Goal: Task Accomplishment & Management: Use online tool/utility

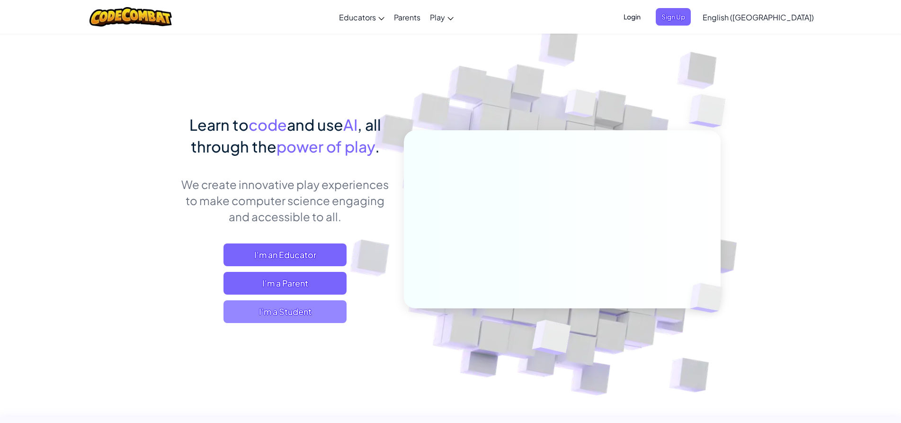
click at [272, 309] on span "I'm a Student" at bounding box center [285, 311] width 123 height 23
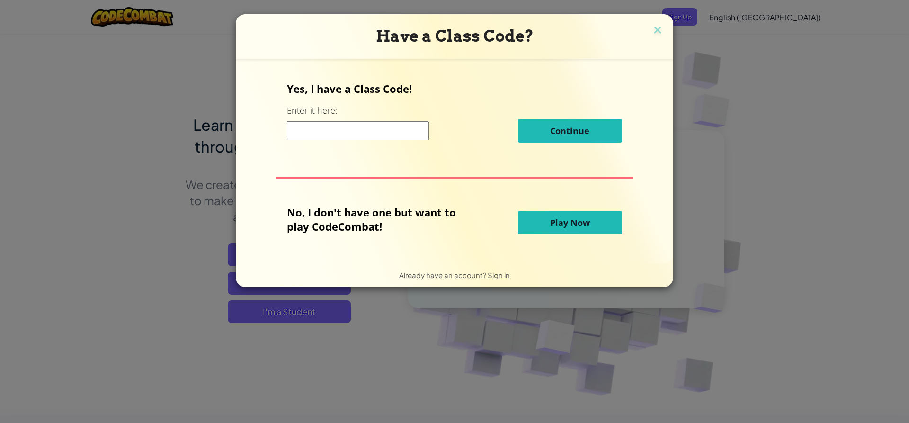
click at [336, 123] on input at bounding box center [358, 130] width 142 height 19
type input "NAMESHAKEHEAVY"
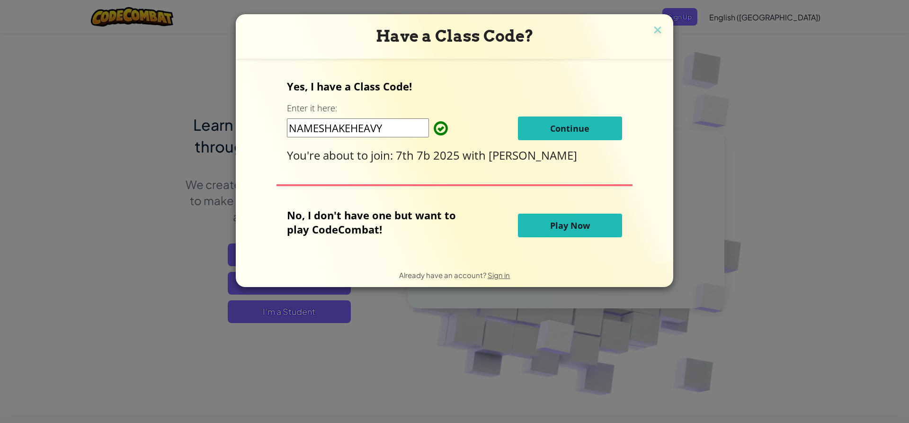
click at [561, 125] on span "Continue" at bounding box center [569, 128] width 39 height 11
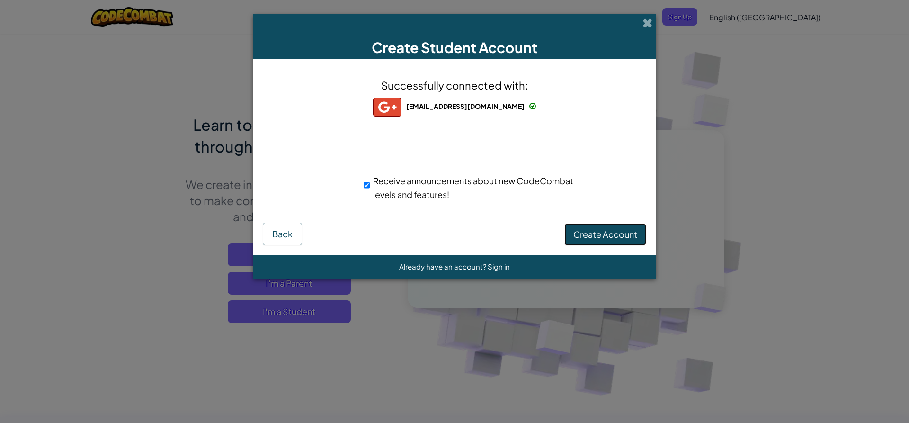
click at [624, 235] on span "Create Account" at bounding box center [605, 234] width 64 height 11
click at [598, 237] on button "Create Account" at bounding box center [605, 235] width 82 height 22
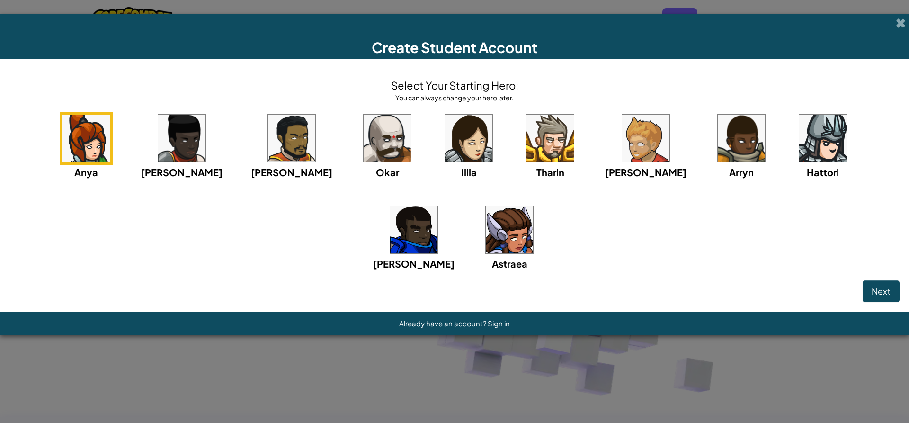
click at [622, 146] on img at bounding box center [645, 138] width 47 height 47
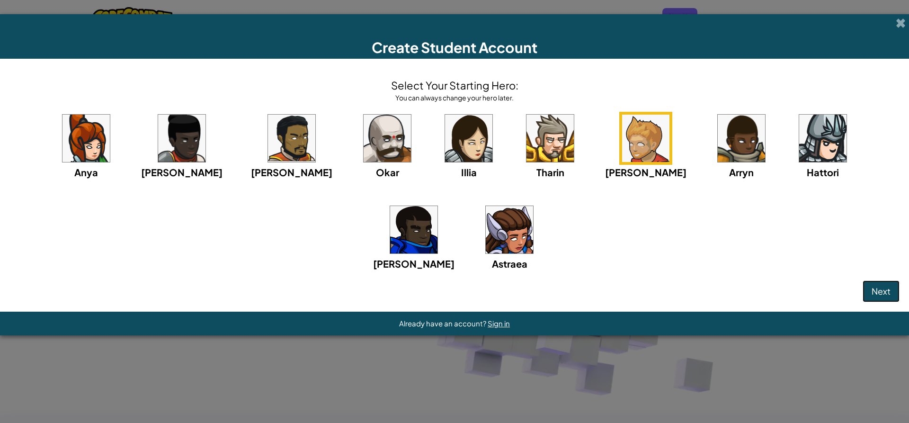
click at [892, 286] on button "Next" at bounding box center [881, 291] width 37 height 22
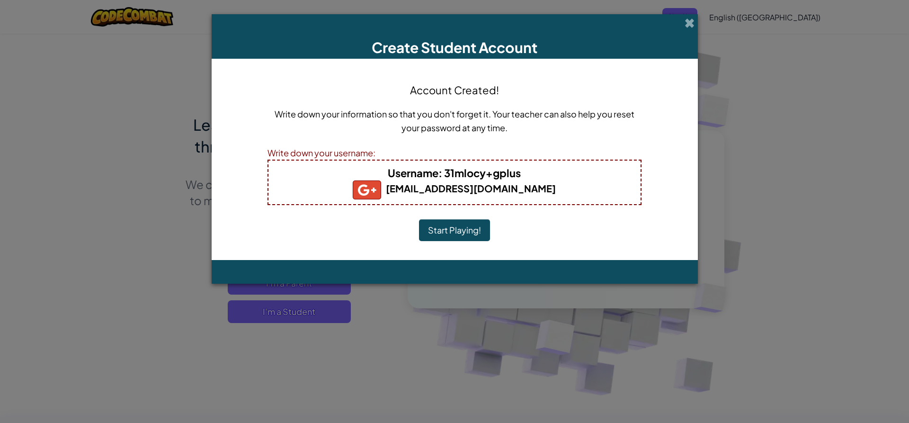
click at [458, 227] on button "Start Playing!" at bounding box center [454, 230] width 71 height 22
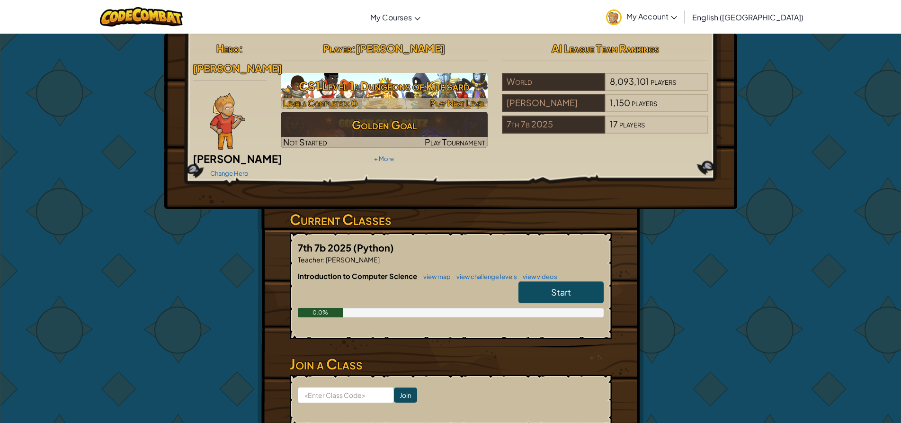
click at [421, 84] on h3 "CS1 Level 1: Dungeons of Kithgard" at bounding box center [384, 85] width 207 height 21
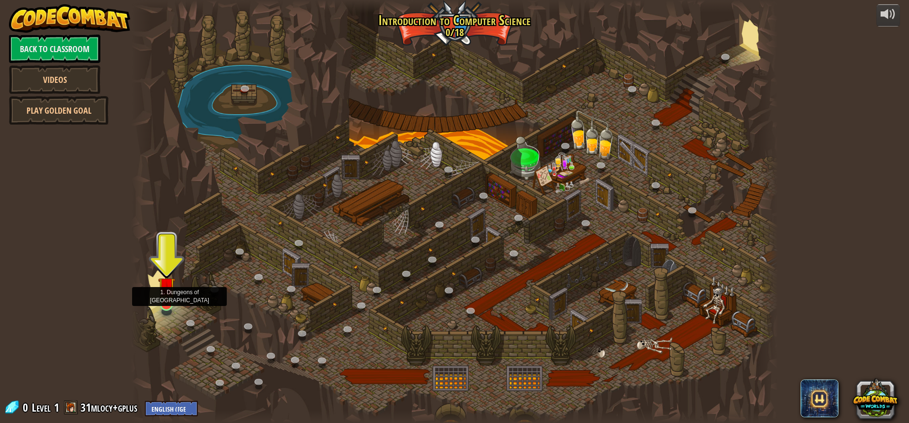
click at [168, 295] on img at bounding box center [166, 285] width 17 height 39
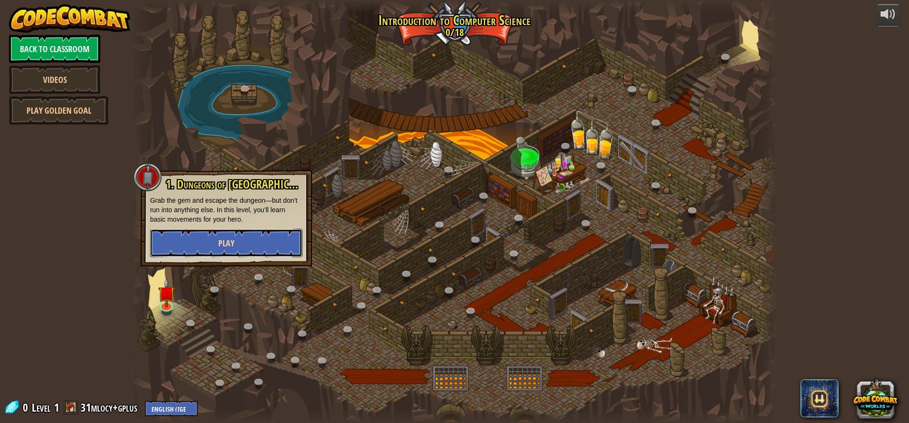
click at [186, 240] on button "Play" at bounding box center [226, 243] width 152 height 28
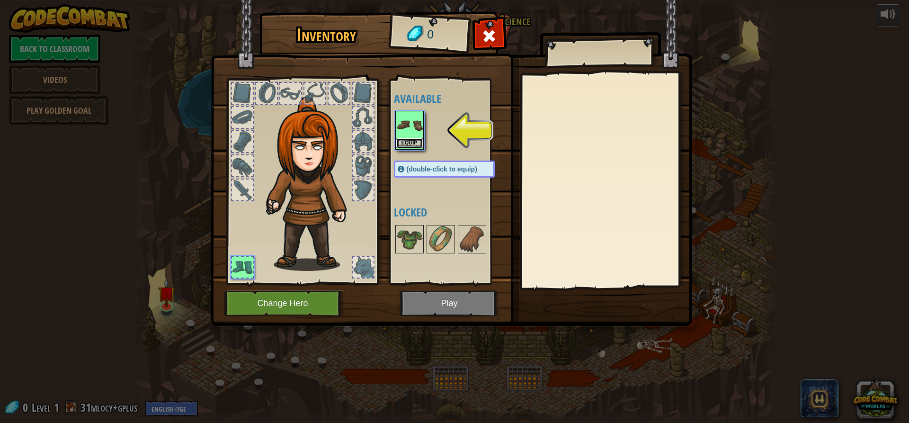
click at [409, 142] on button "Equip" at bounding box center [409, 143] width 27 height 10
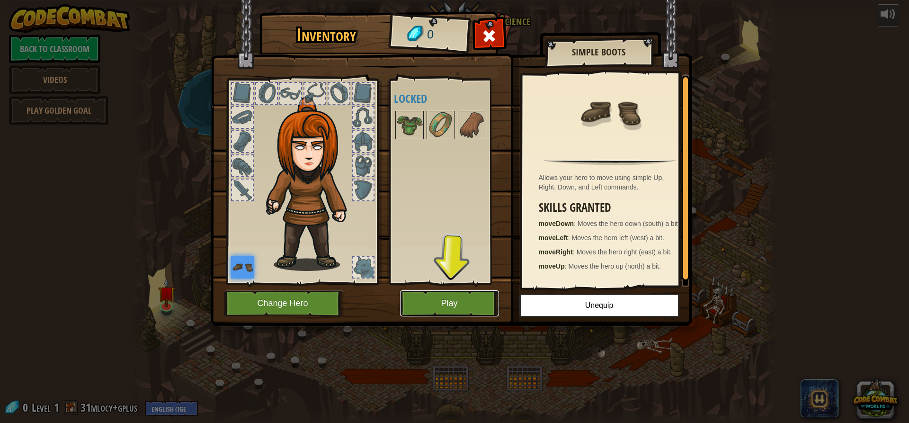
click at [424, 292] on button "Play" at bounding box center [449, 303] width 99 height 26
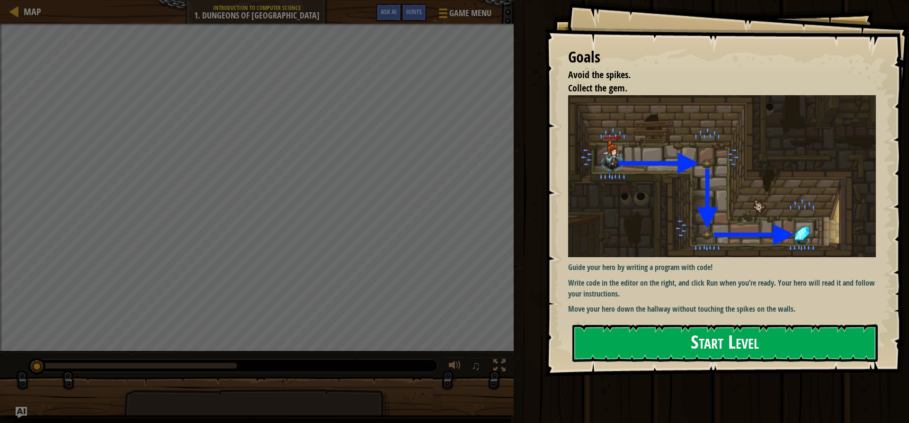
click at [654, 343] on button "Start Level" at bounding box center [725, 342] width 305 height 37
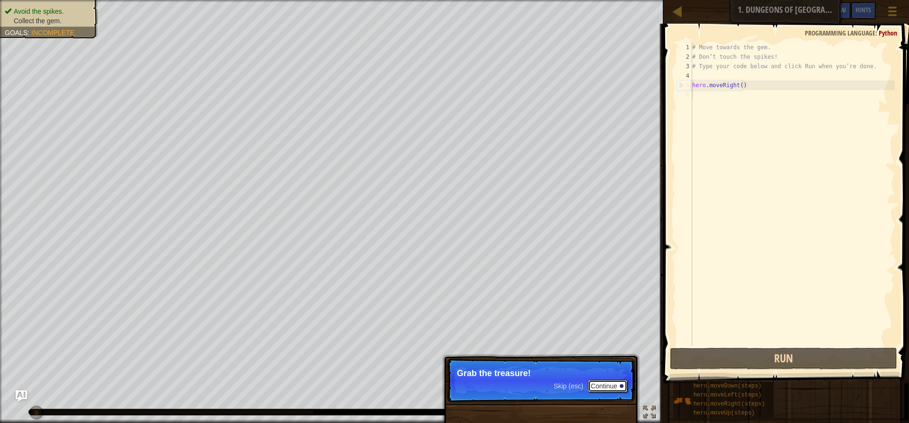
click at [611, 382] on button "Continue" at bounding box center [607, 386] width 39 height 12
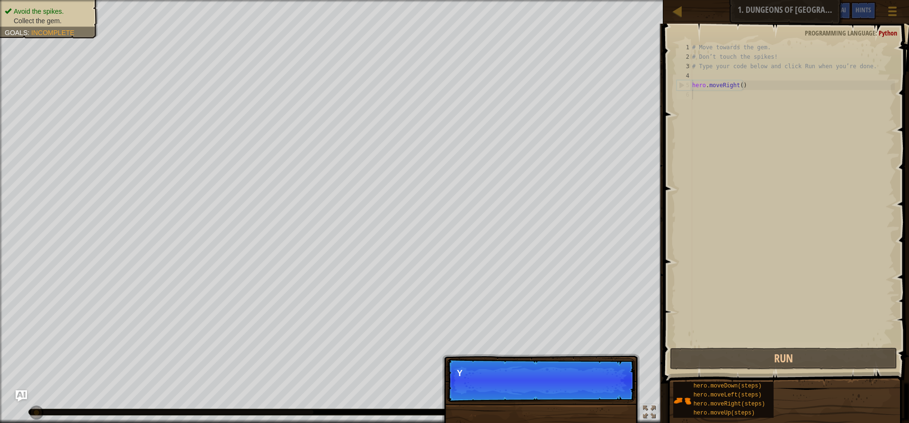
scroll to position [4, 0]
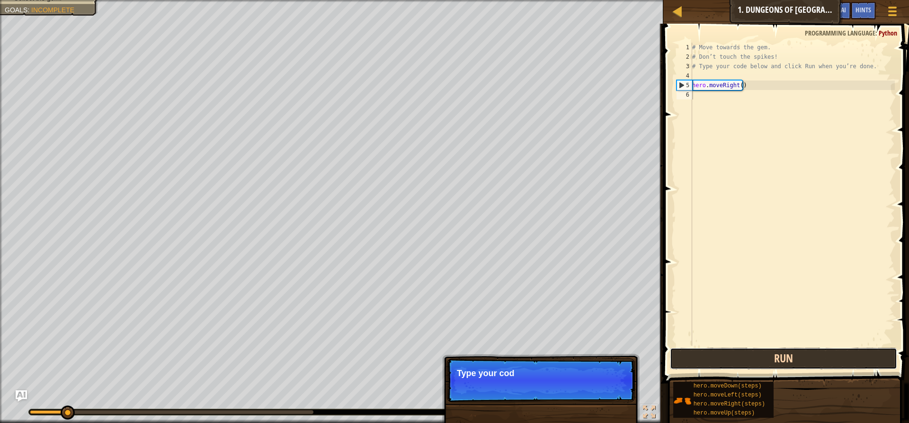
drag, startPoint x: 720, startPoint y: 358, endPoint x: 729, endPoint y: 356, distance: 9.8
click at [727, 356] on button "Run" at bounding box center [783, 359] width 227 height 22
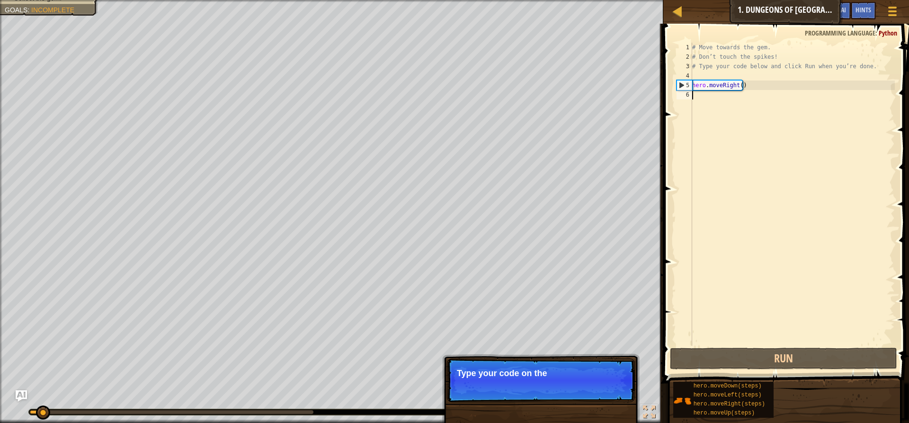
drag, startPoint x: 763, startPoint y: 345, endPoint x: 763, endPoint y: 329, distance: 16.1
click at [773, 335] on div "# Move towards the gem. # Don’t touch the spikes! # Type your code below and cl…" at bounding box center [792, 204] width 205 height 322
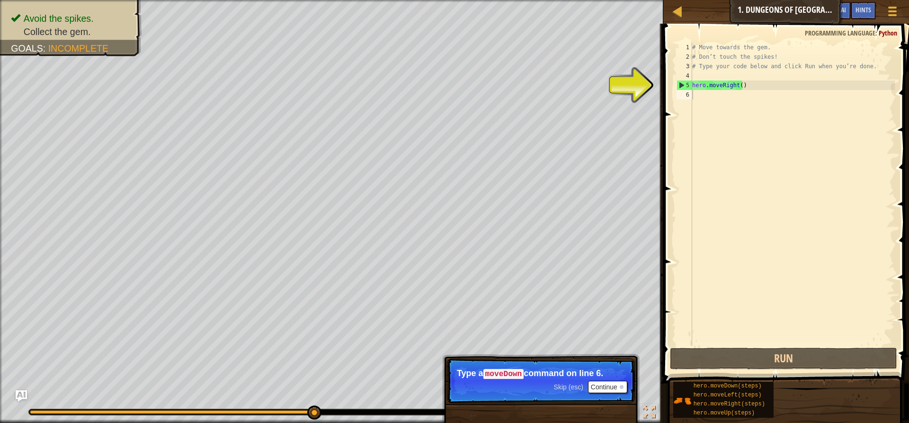
click at [611, 381] on p "Skip (esc) Continue Type a moveDown command on line 6." at bounding box center [541, 380] width 188 height 45
click at [613, 383] on button "Continue" at bounding box center [607, 387] width 39 height 12
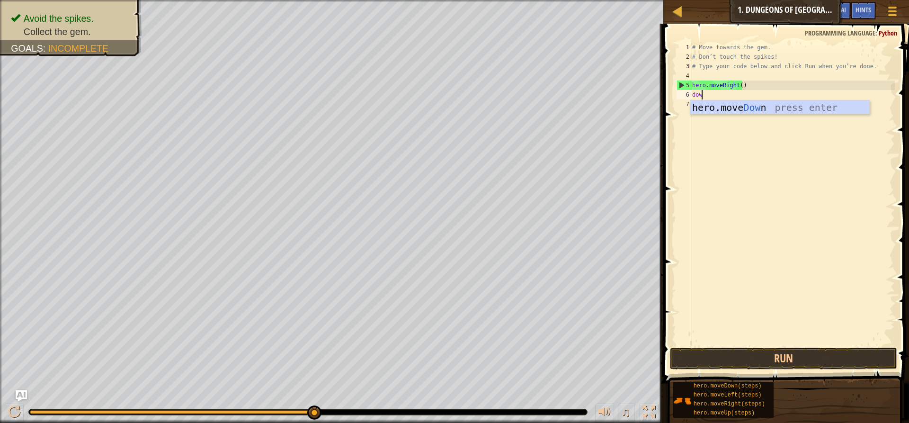
scroll to position [4, 0]
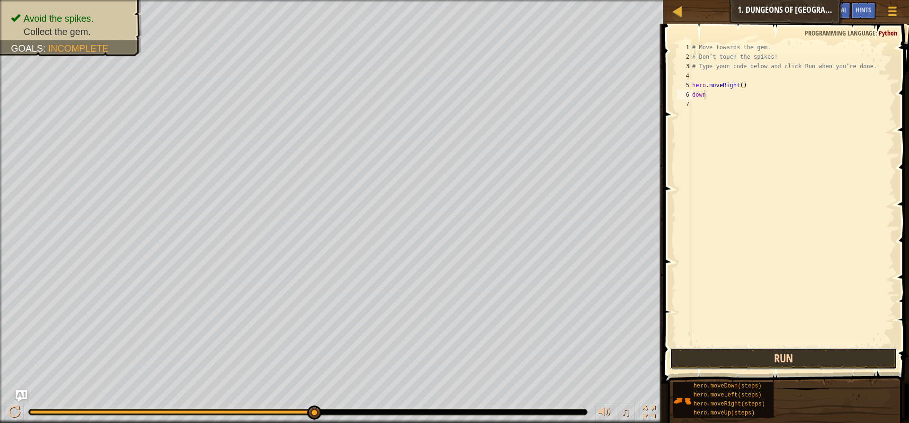
click at [790, 352] on button "Run" at bounding box center [783, 359] width 227 height 22
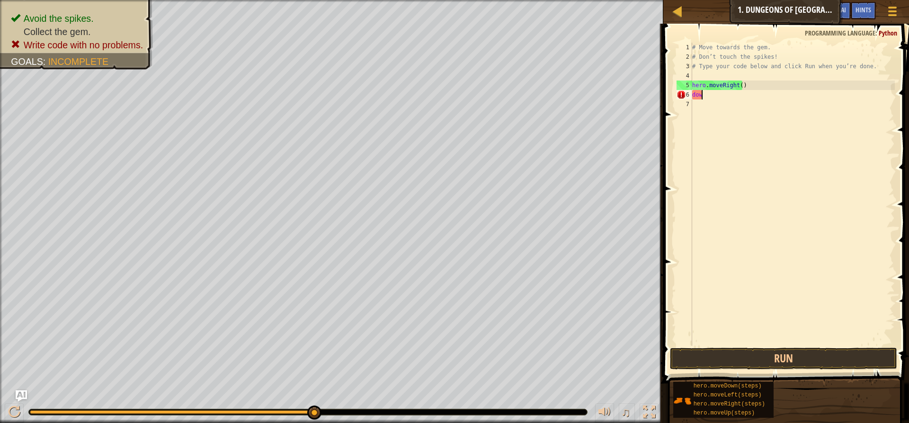
scroll to position [4, 0]
type textarea "d"
type textarea "forwerd"
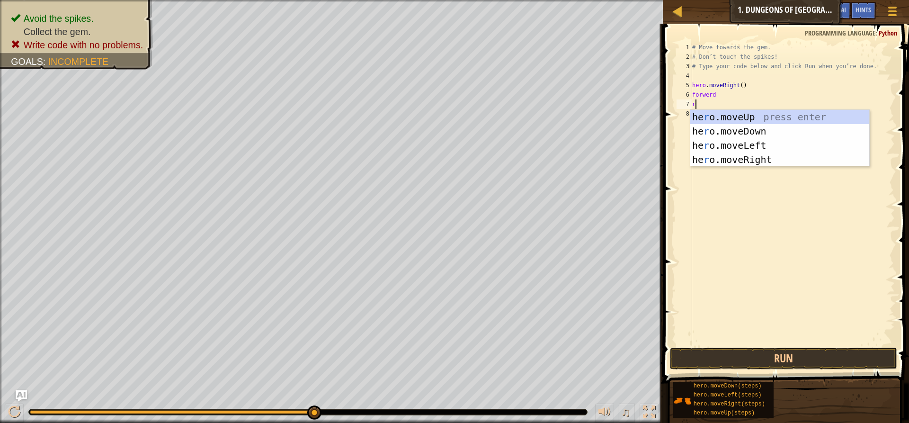
type textarea "ri"
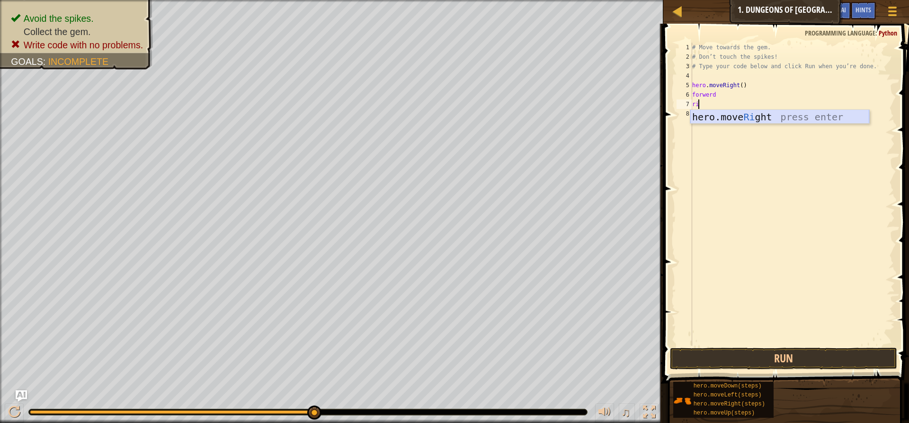
click at [750, 119] on div "hero.move Ri ght press enter" at bounding box center [779, 131] width 179 height 43
type textarea "y"
click at [795, 354] on button "Run" at bounding box center [783, 359] width 227 height 22
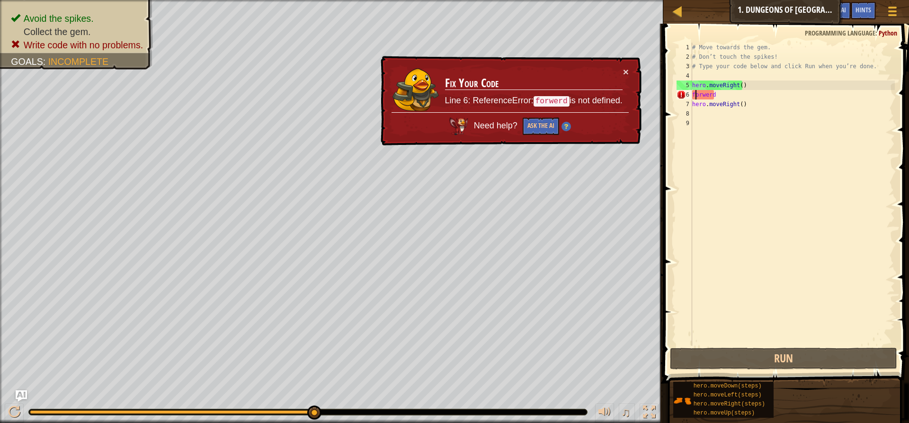
click at [695, 92] on div "# Move towards the gem. # Don’t touch the spikes! # Type your code below and cl…" at bounding box center [792, 204] width 205 height 322
click at [693, 92] on div "# Move towards the gem. # Don’t touch the spikes! # Type your code below and cl…" at bounding box center [792, 204] width 205 height 322
click at [723, 91] on div "# Move towards the gem. # Don’t touch the spikes! # Type your code below and cl…" at bounding box center [792, 204] width 205 height 322
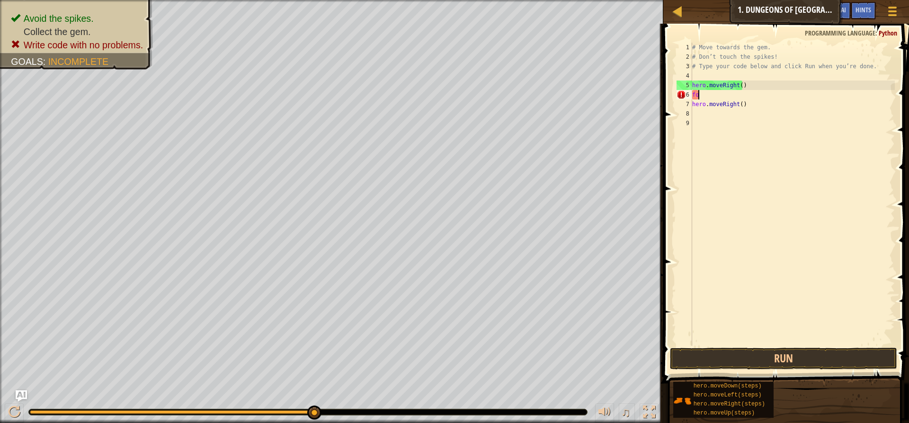
type textarea "f"
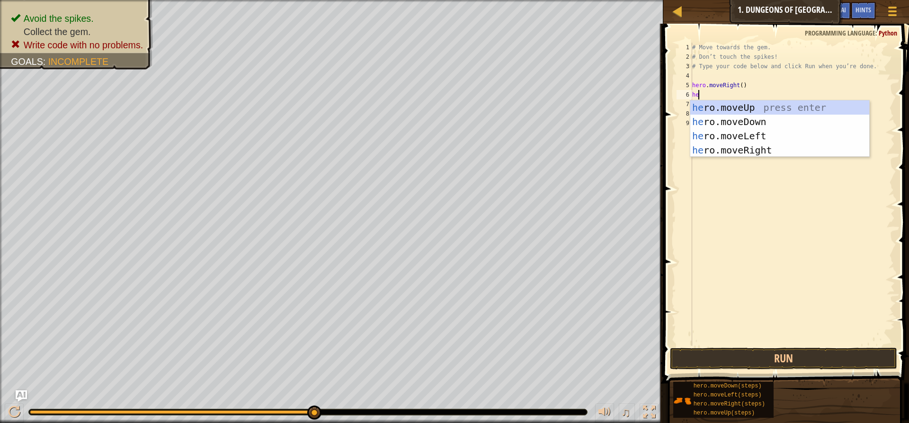
type textarea "her"
click at [747, 118] on div "her o.moveUp press enter her o.moveDown press enter her o.moveLeft press enter …" at bounding box center [779, 142] width 179 height 85
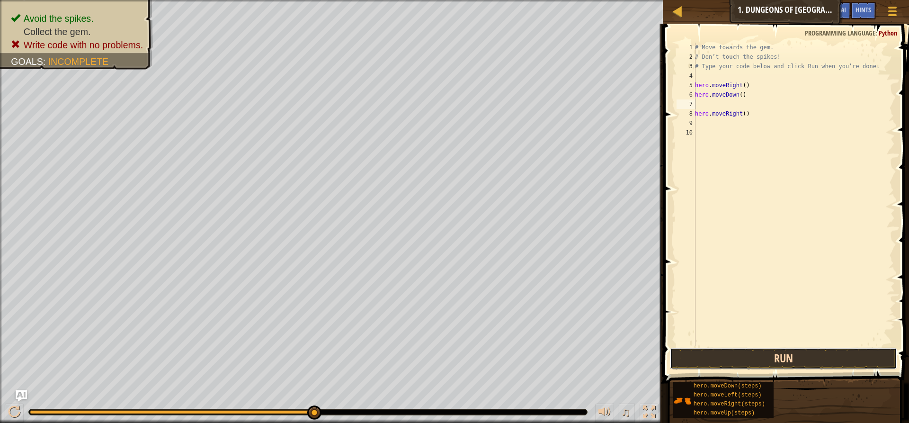
click at [784, 357] on button "Run" at bounding box center [783, 359] width 227 height 22
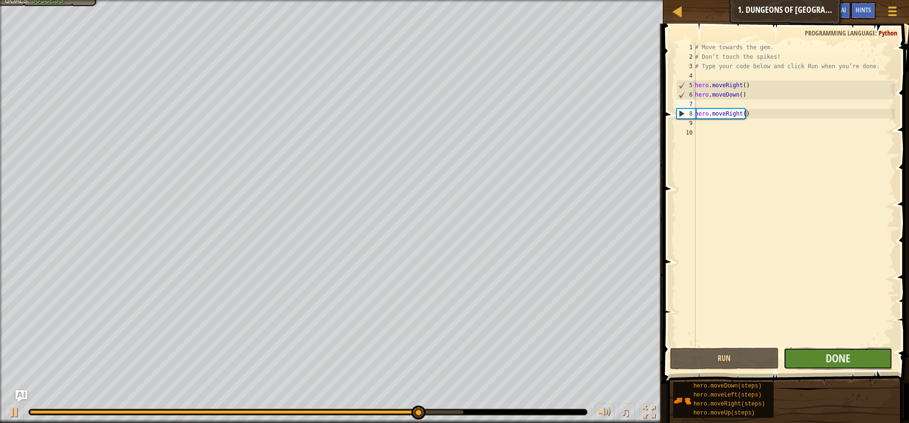
click at [858, 360] on button "Done" at bounding box center [838, 359] width 109 height 22
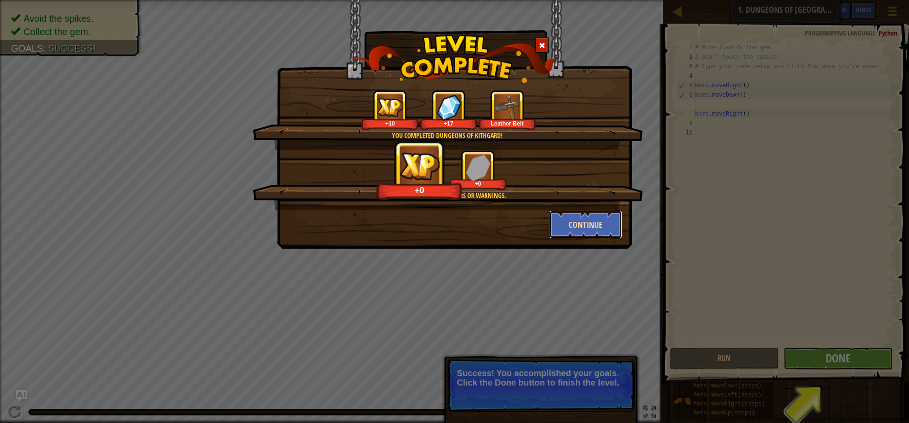
click at [579, 237] on button "Continue" at bounding box center [585, 224] width 73 height 28
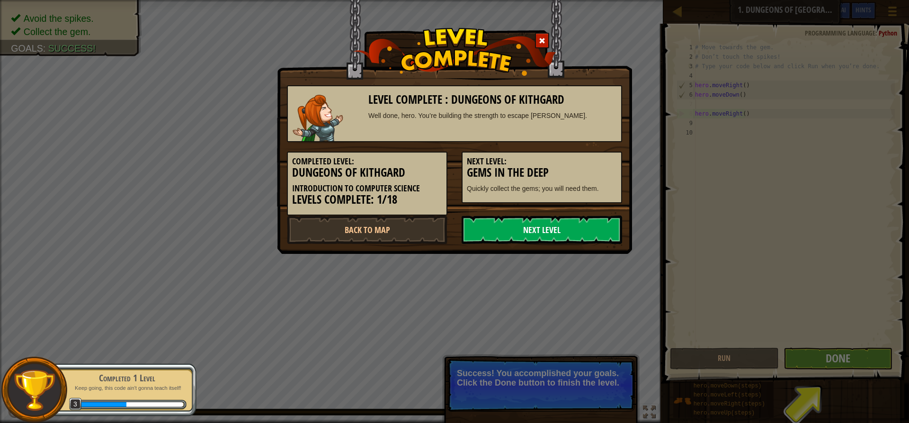
click at [546, 225] on link "Next Level" at bounding box center [542, 229] width 161 height 28
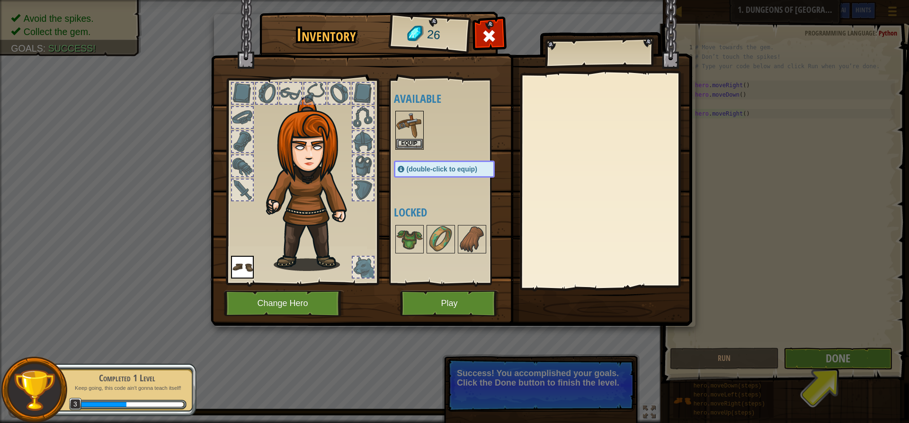
drag, startPoint x: 523, startPoint y: 339, endPoint x: 503, endPoint y: 331, distance: 21.0
click at [516, 337] on div "Inventory 26 Available Equip Equip (double-click to equip) Locked Equip Unequip…" at bounding box center [454, 211] width 909 height 423
click at [467, 313] on button "Play" at bounding box center [449, 303] width 99 height 26
